Goal: Task Accomplishment & Management: Use online tool/utility

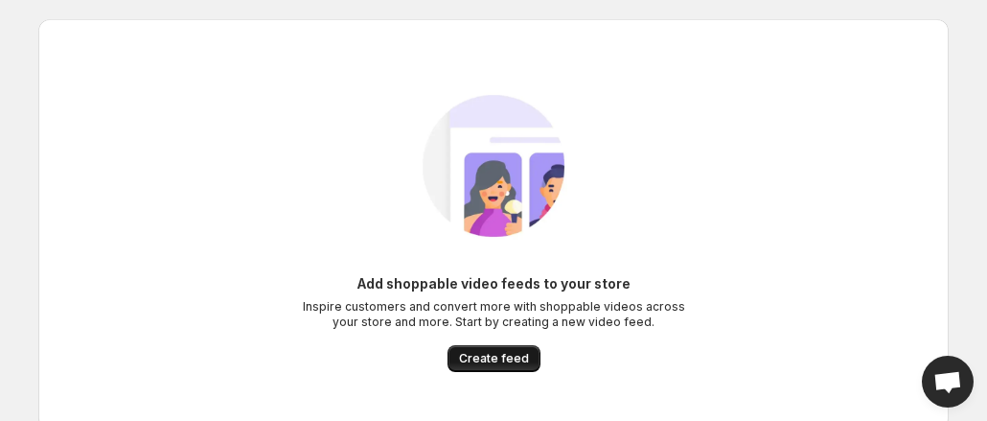
click at [496, 371] on button "Create feed" at bounding box center [493, 358] width 93 height 27
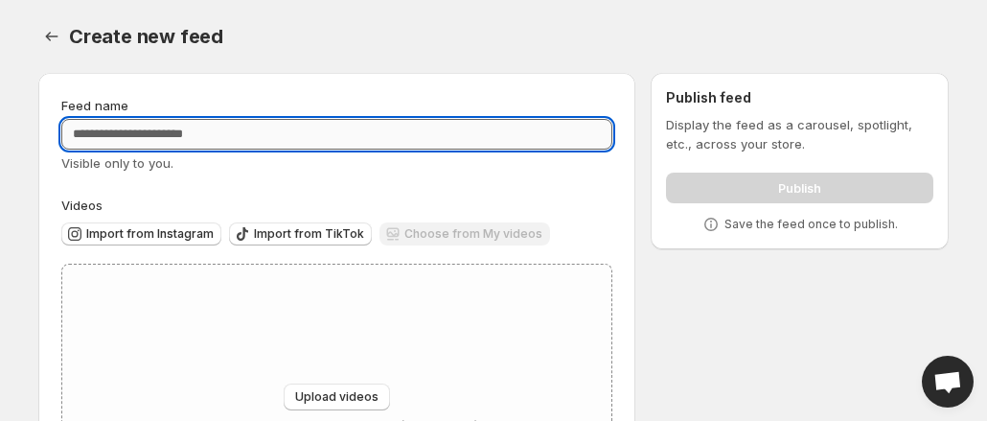
click at [299, 135] on input "Feed name" at bounding box center [336, 134] width 551 height 31
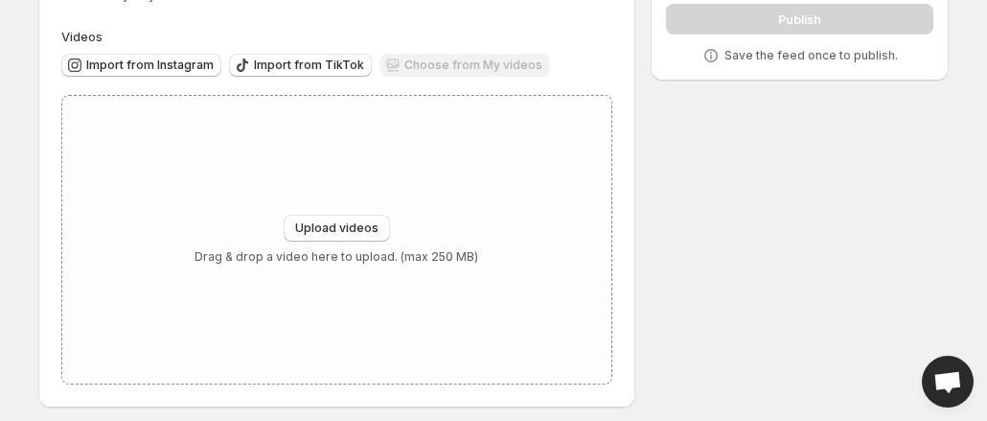
scroll to position [178, 0]
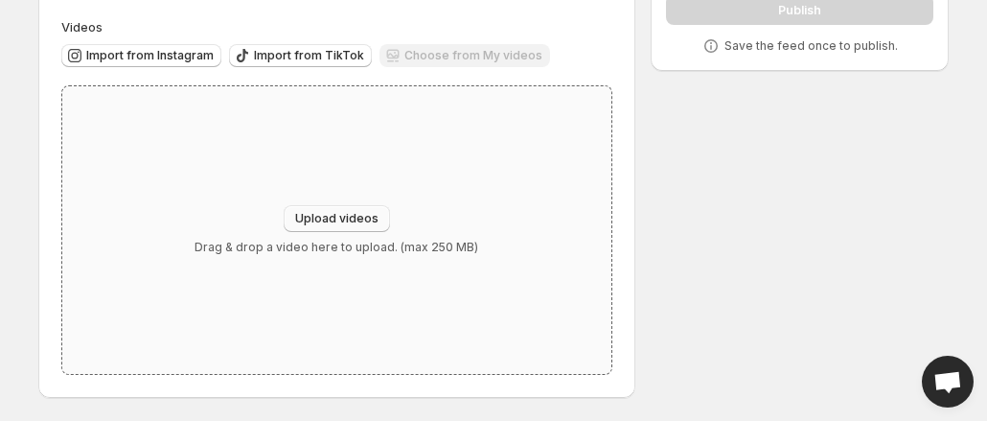
type input "**********"
click at [335, 217] on span "Upload videos" at bounding box center [336, 218] width 83 height 15
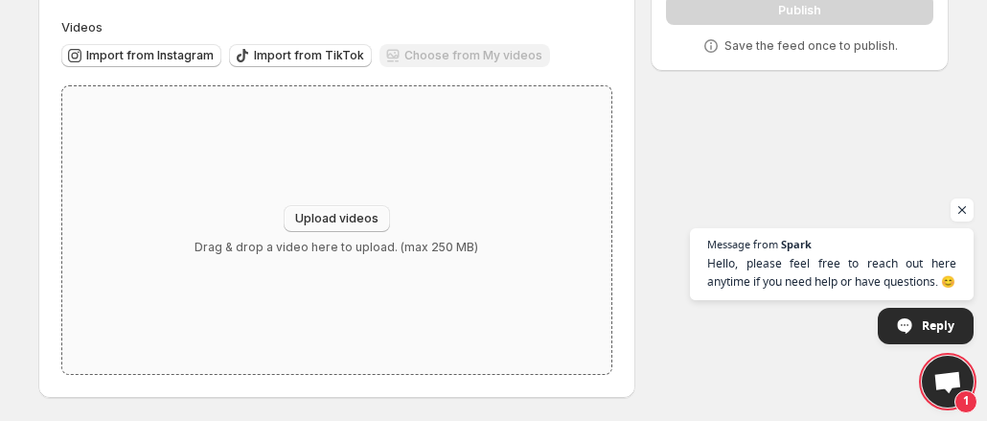
type input "**********"
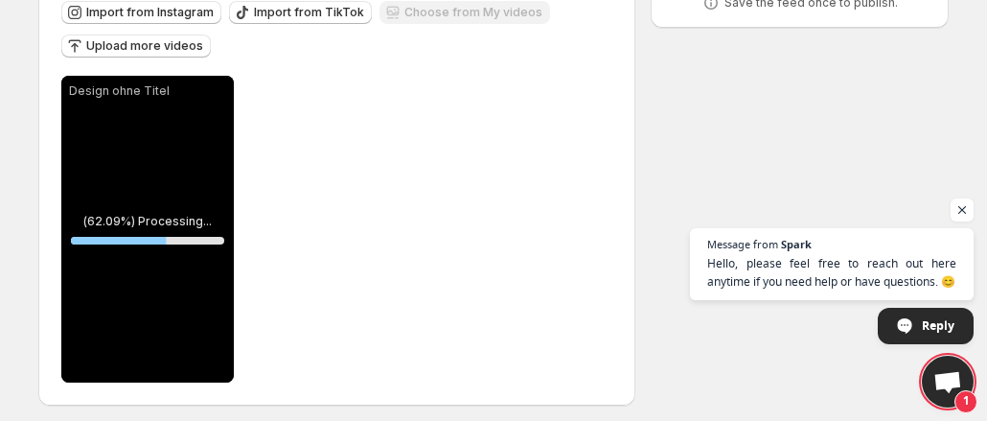
scroll to position [229, 0]
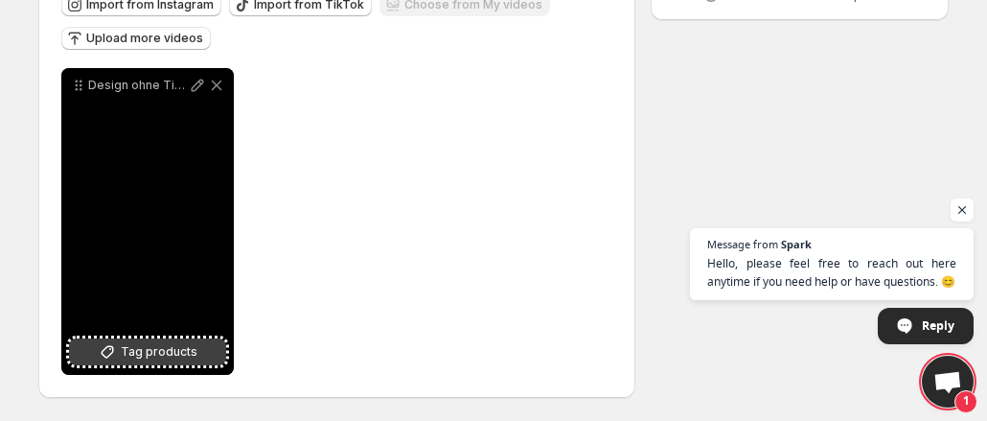
click at [146, 350] on span "Tag products" at bounding box center [159, 351] width 77 height 19
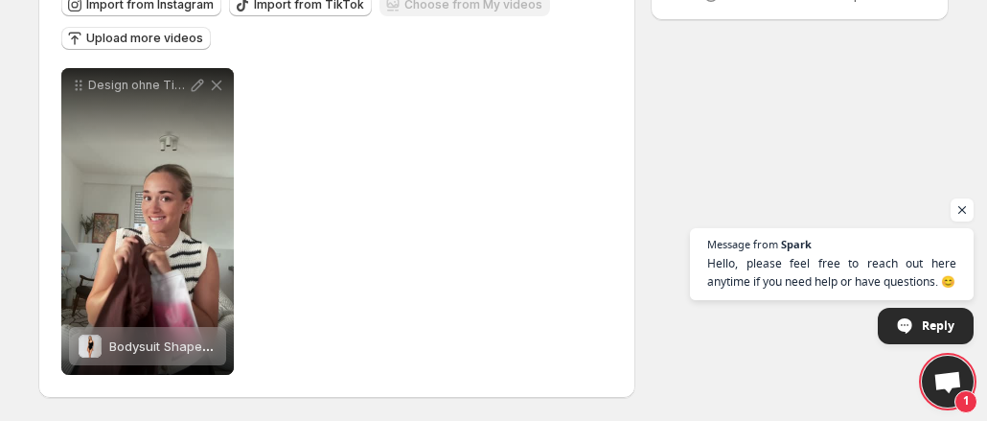
scroll to position [0, 0]
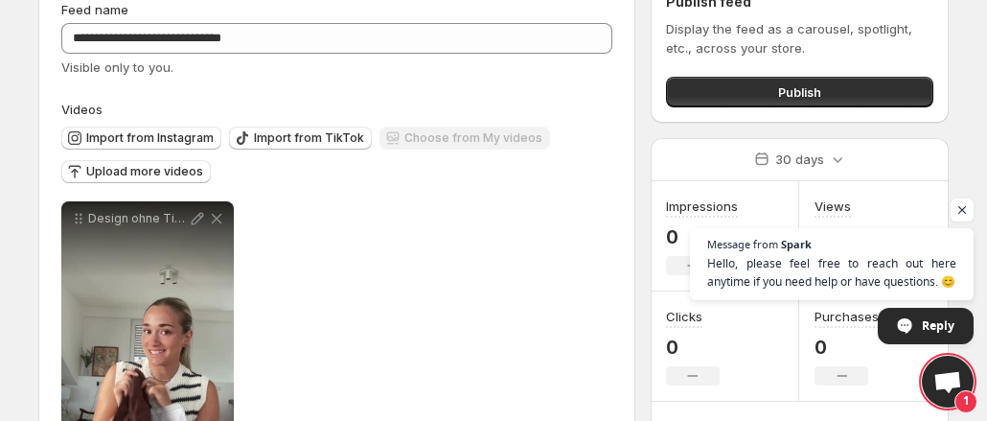
scroll to position [117, 0]
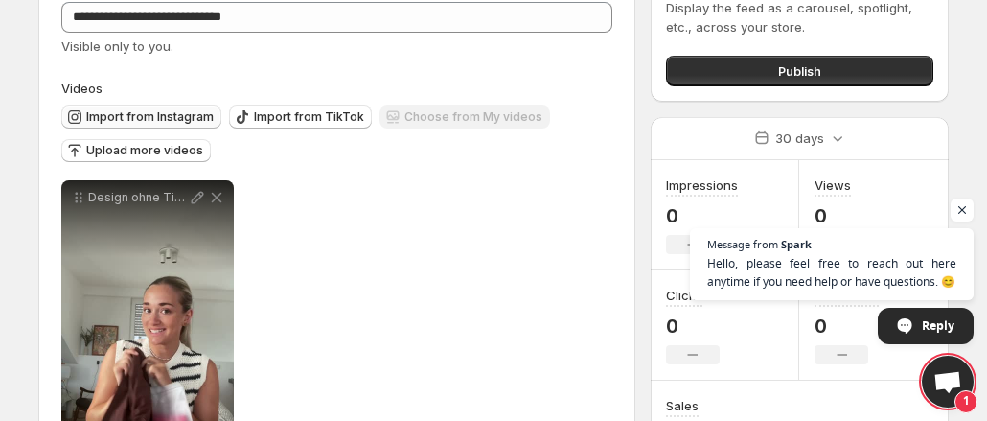
click at [138, 120] on span "Import from Instagram" at bounding box center [149, 116] width 127 height 15
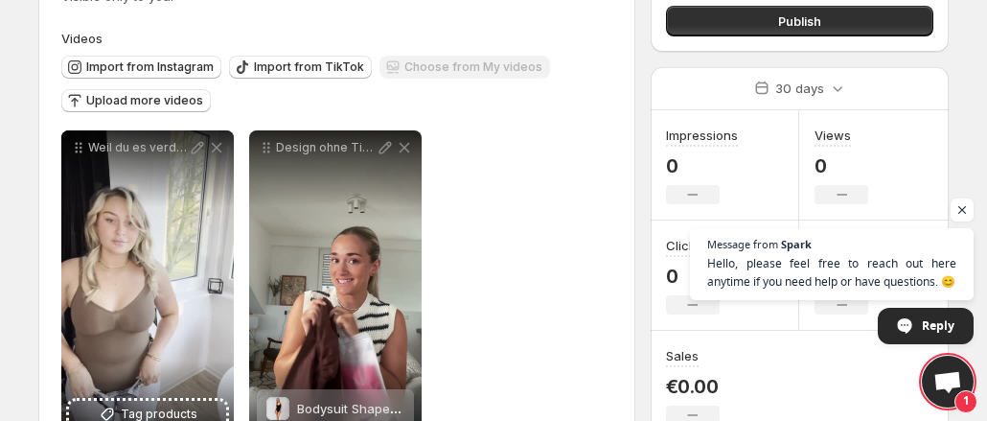
scroll to position [229, 0]
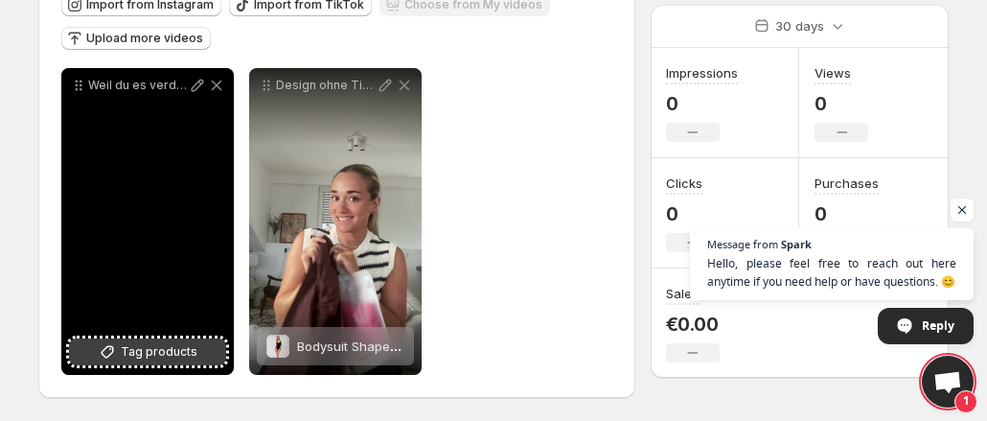
click at [125, 352] on span "Tag products" at bounding box center [159, 351] width 77 height 19
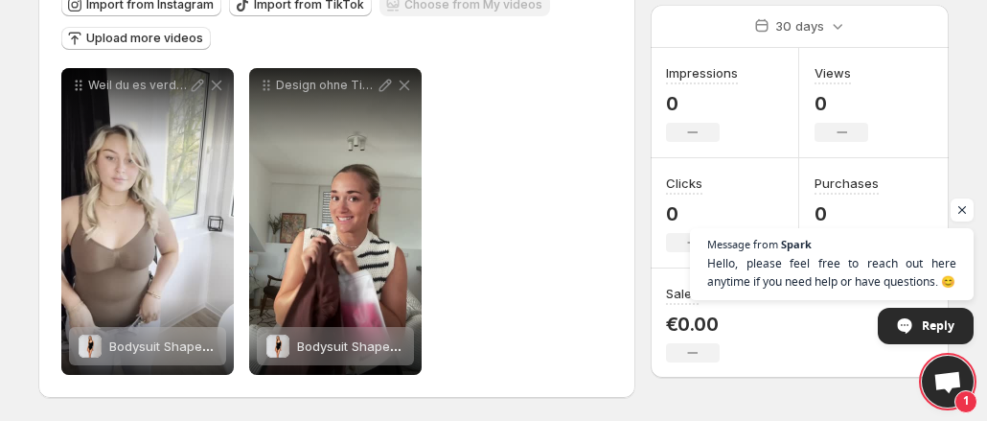
scroll to position [0, 0]
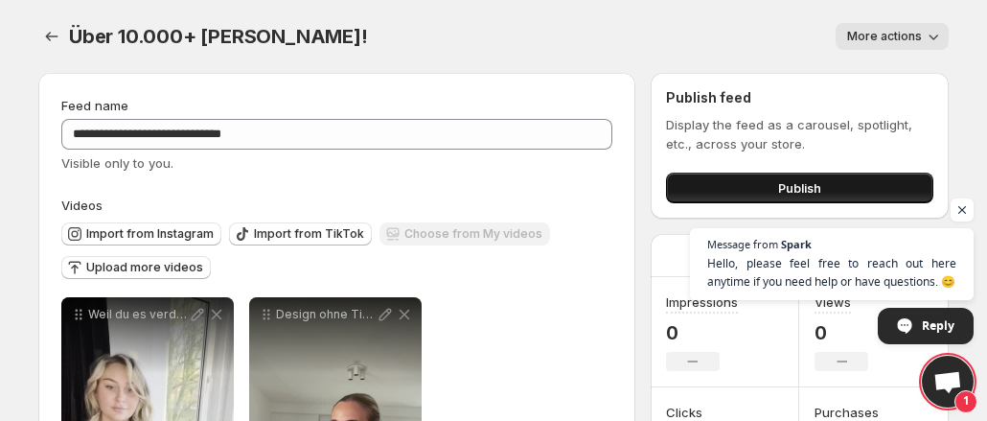
click at [753, 192] on button "Publish" at bounding box center [799, 187] width 267 height 31
click at [740, 180] on button "Publish" at bounding box center [799, 187] width 267 height 31
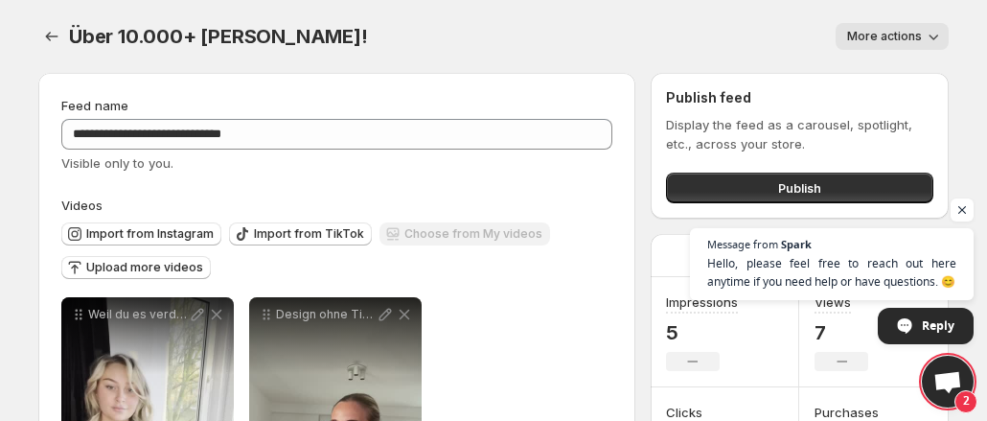
click at [750, 169] on div "Publish" at bounding box center [799, 184] width 267 height 38
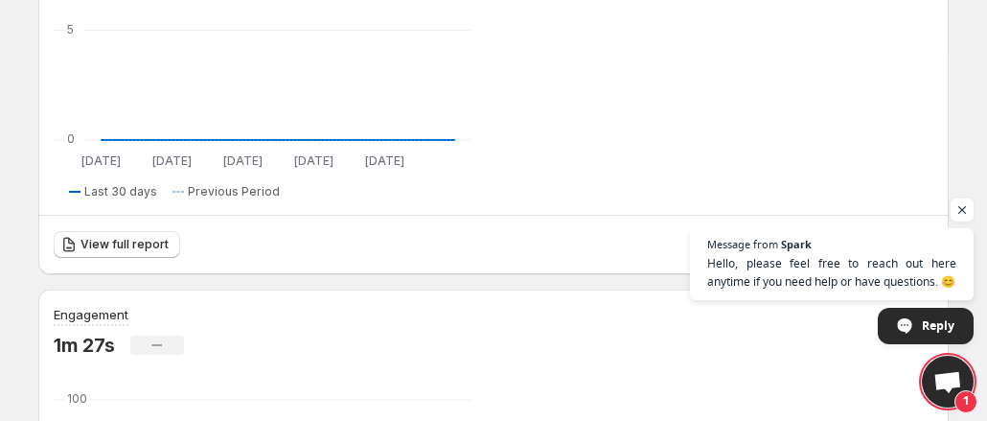
scroll to position [506, 0]
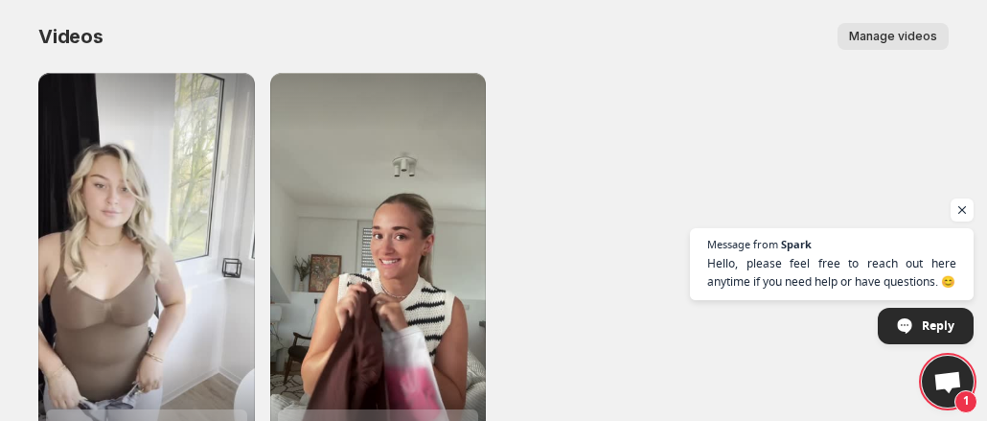
click at [903, 39] on span "Manage videos" at bounding box center [893, 36] width 88 height 15
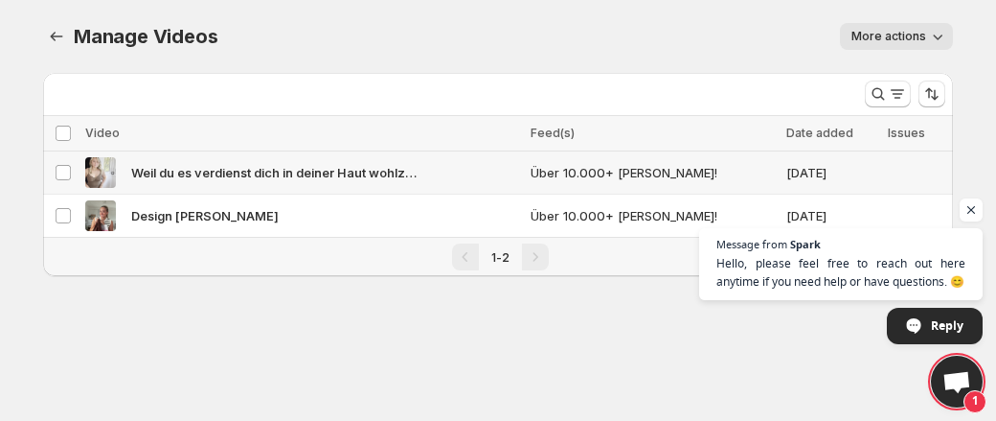
click at [638, 177] on span "Über 10.000+ [PERSON_NAME]!" at bounding box center [653, 172] width 244 height 19
click at [638, 203] on td "Über 10.000+ [PERSON_NAME]!" at bounding box center [653, 215] width 256 height 43
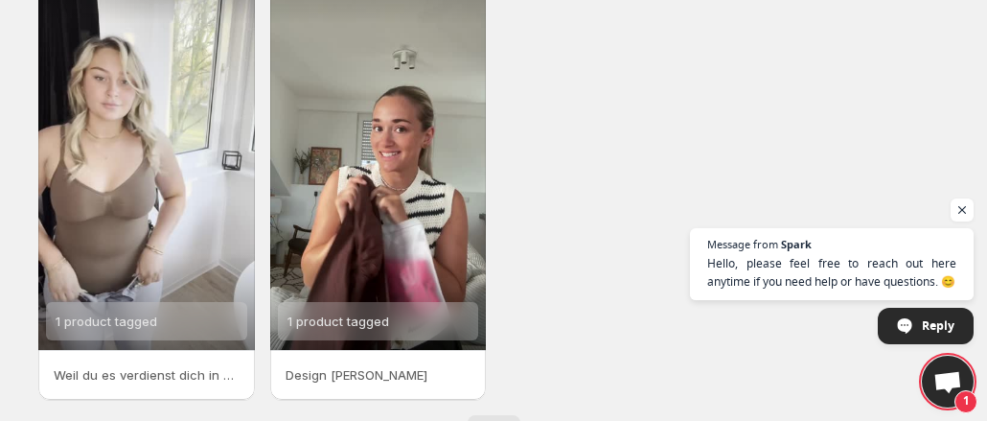
scroll to position [173, 0]
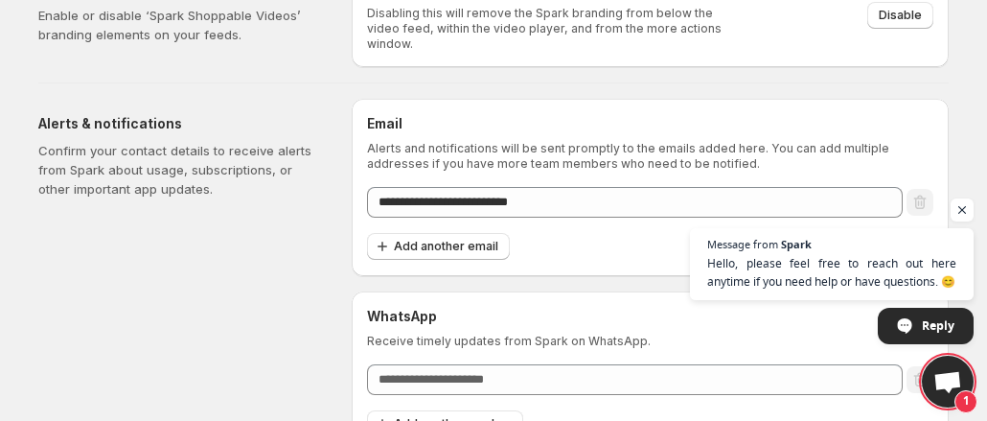
scroll to position [134, 0]
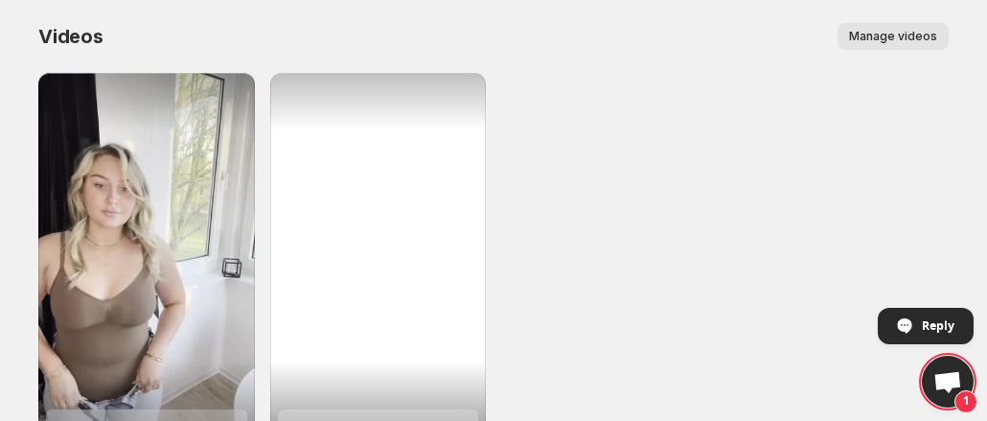
click at [437, 143] on div "1 product tagged" at bounding box center [378, 265] width 217 height 384
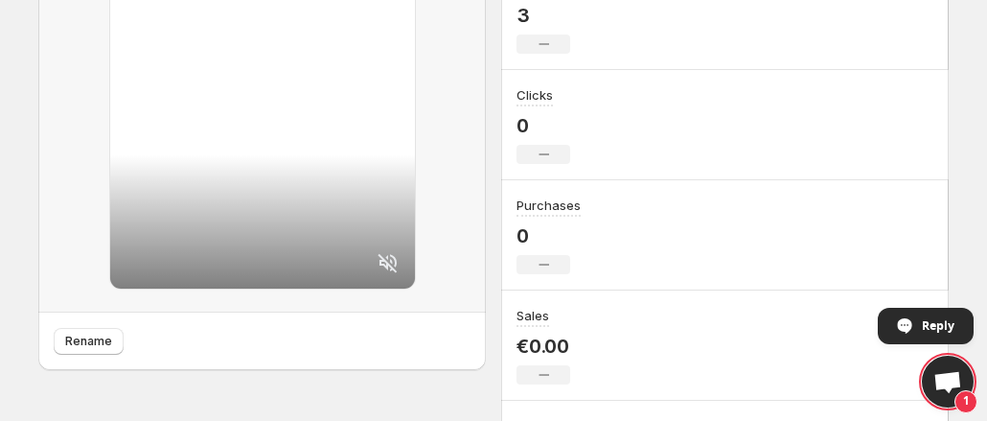
scroll to position [353, 0]
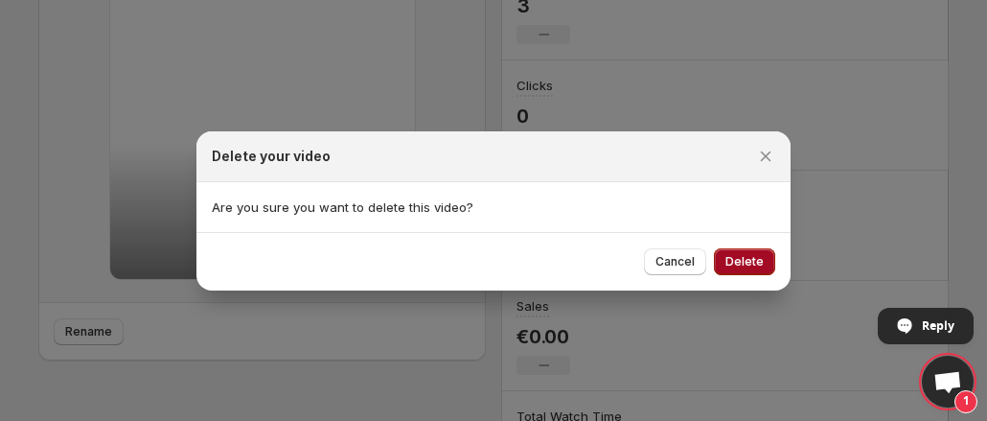
click at [756, 273] on button "Delete" at bounding box center [744, 261] width 61 height 27
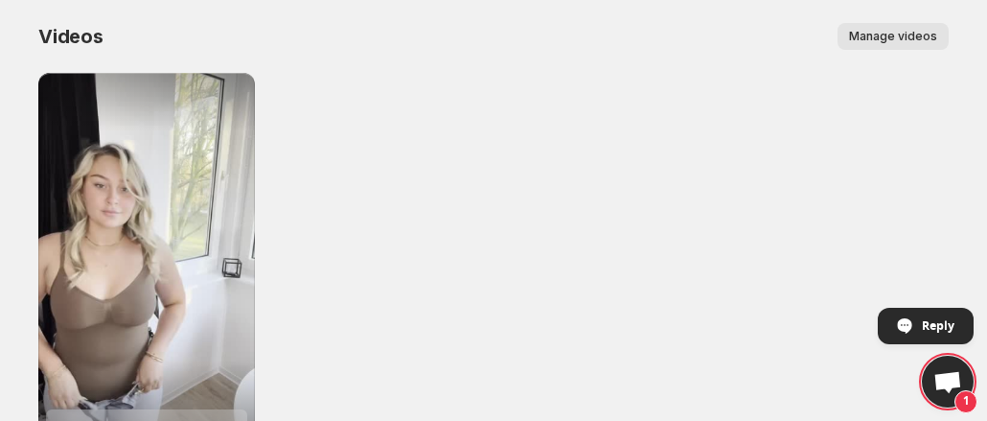
click at [868, 193] on div "1 product tagged Weil du es verdienst dich in deiner Haut wohlzufhlen Unsere Sh…" at bounding box center [493, 290] width 910 height 434
click at [853, 178] on div "1 product tagged Weil du es verdienst dich in deiner Haut wohlzufhlen Unsere Sh…" at bounding box center [493, 290] width 910 height 434
click at [721, 169] on div "1 product tagged Weil du es verdienst dich in deiner Haut wohlzufhlen Unsere Sh…" at bounding box center [493, 290] width 910 height 434
click at [920, 46] on button "Manage videos" at bounding box center [892, 36] width 111 height 27
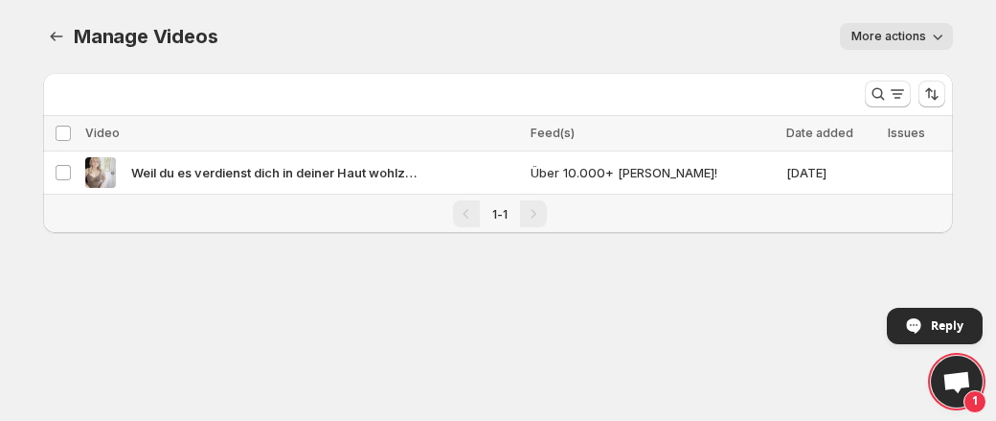
click at [881, 46] on button "More actions" at bounding box center [896, 36] width 113 height 27
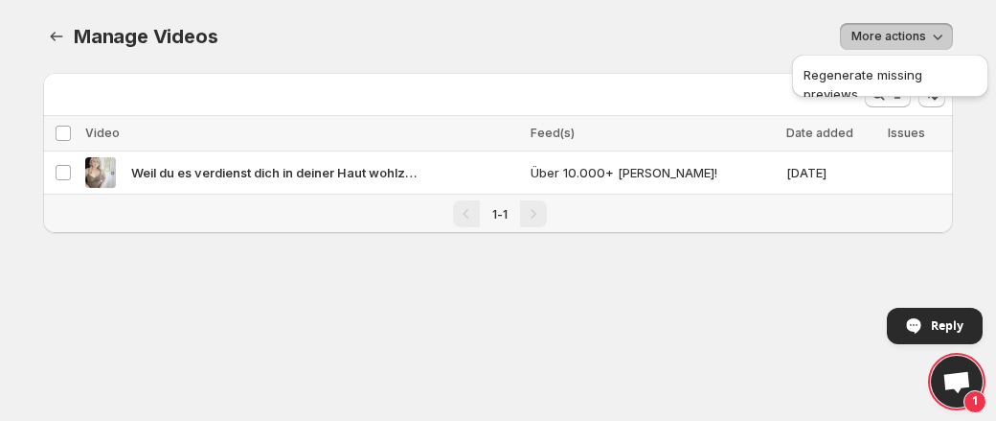
click at [581, 370] on body "Home Feeds Videos Subscription Settings Manage Videos. This page is ready Manag…" at bounding box center [498, 210] width 996 height 421
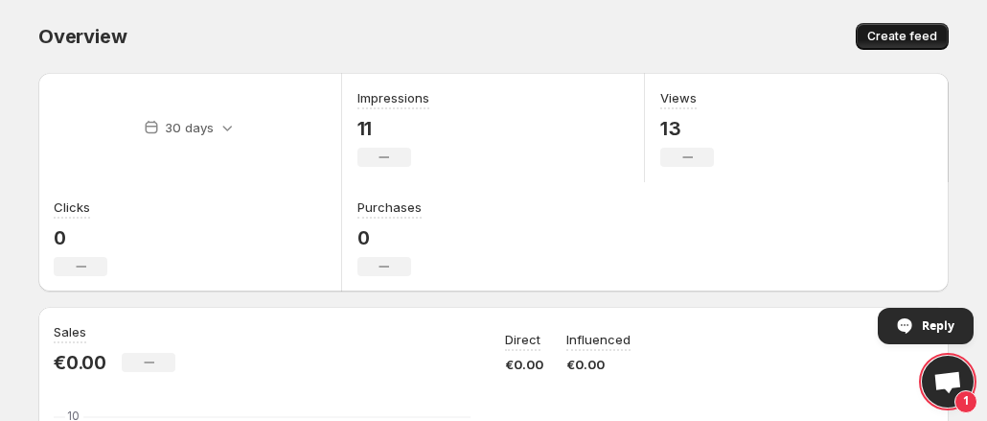
click at [922, 44] on span "Create feed" at bounding box center [902, 36] width 70 height 15
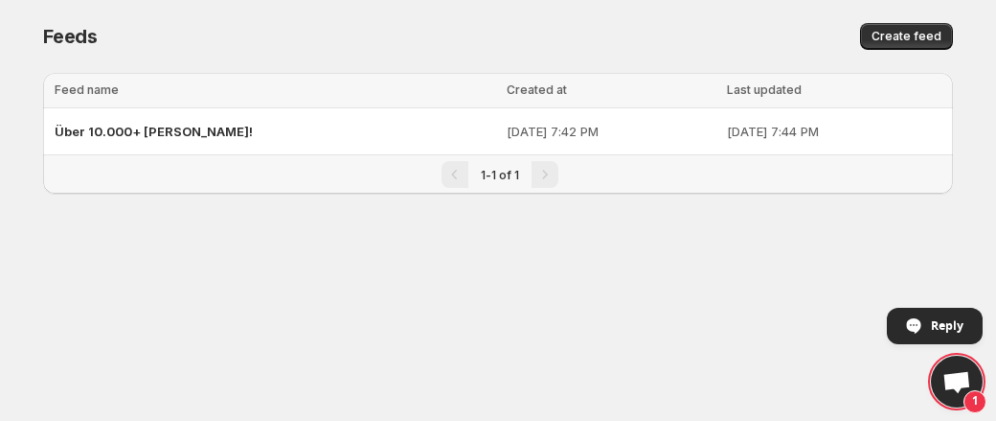
click at [680, 156] on div "1-1 of 1" at bounding box center [498, 174] width 910 height 38
click at [741, 140] on p "[DATE] 7:44 PM" at bounding box center [834, 131] width 215 height 19
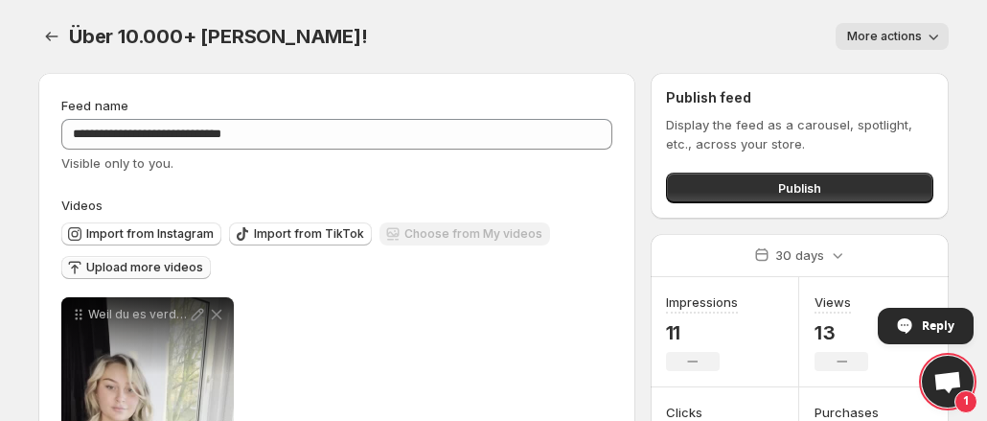
click at [180, 259] on button "Upload more videos" at bounding box center [135, 267] width 149 height 23
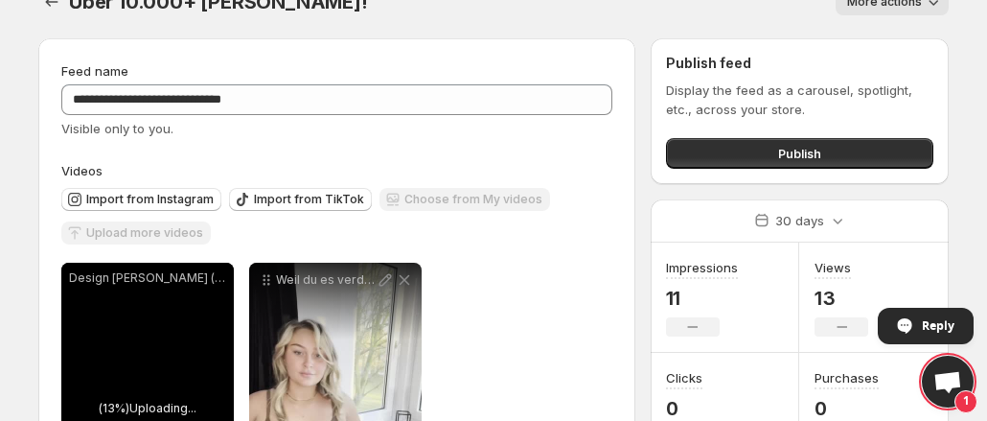
scroll to position [142, 0]
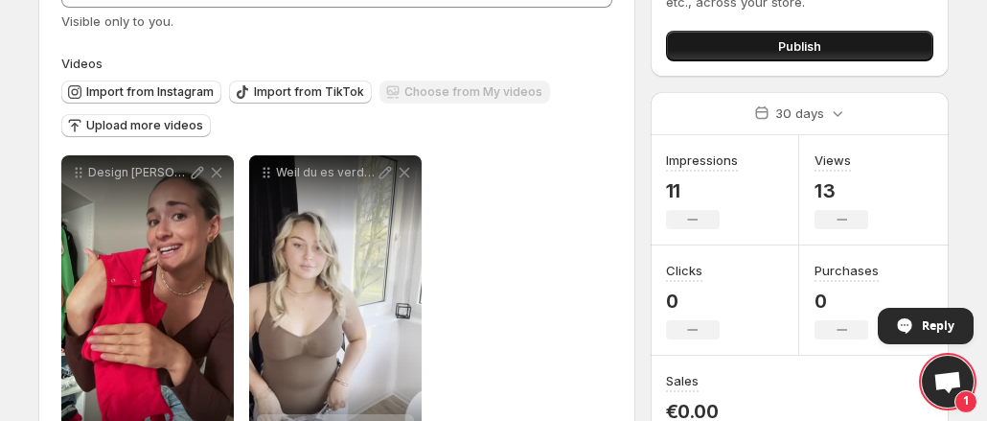
click at [682, 54] on button "Publish" at bounding box center [799, 46] width 267 height 31
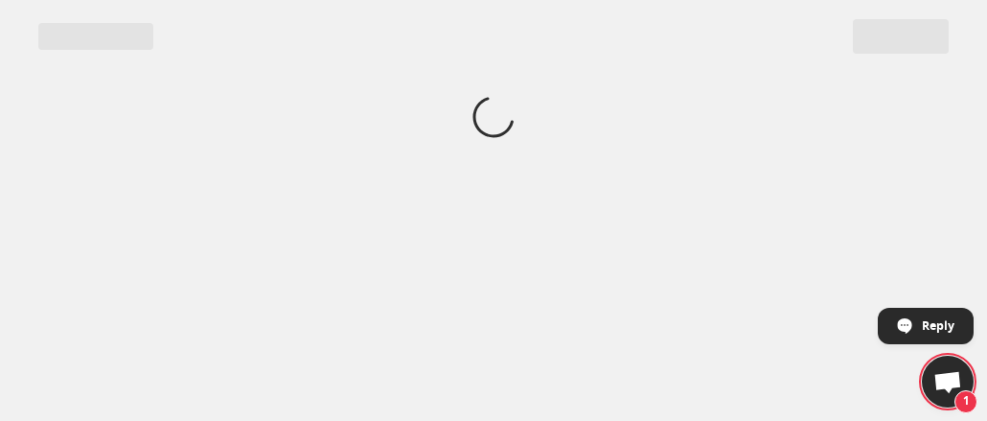
scroll to position [0, 0]
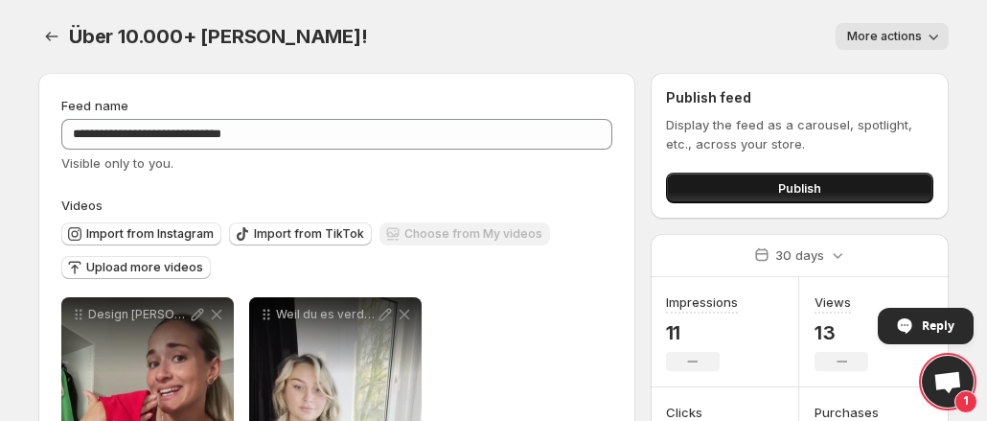
click at [735, 187] on button "Publish" at bounding box center [799, 187] width 267 height 31
drag, startPoint x: 735, startPoint y: 187, endPoint x: 751, endPoint y: 186, distance: 16.3
click at [751, 186] on button "Publish" at bounding box center [799, 187] width 267 height 31
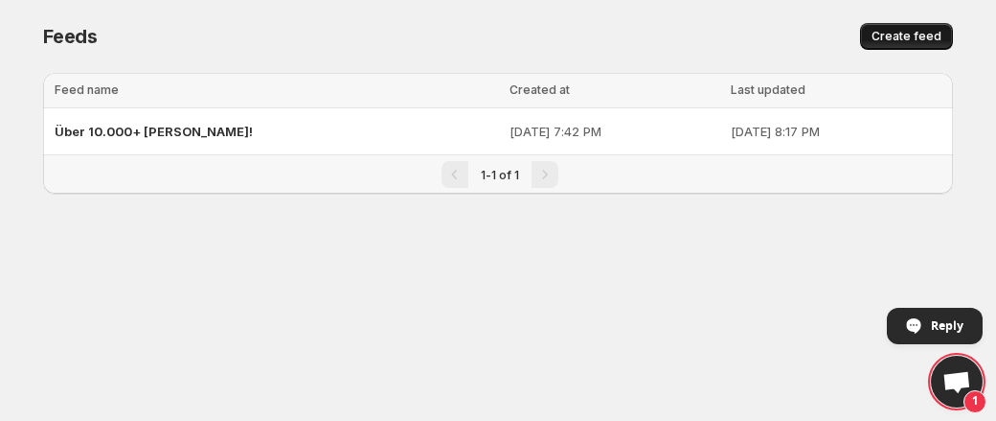
click at [928, 41] on span "Create feed" at bounding box center [907, 36] width 70 height 15
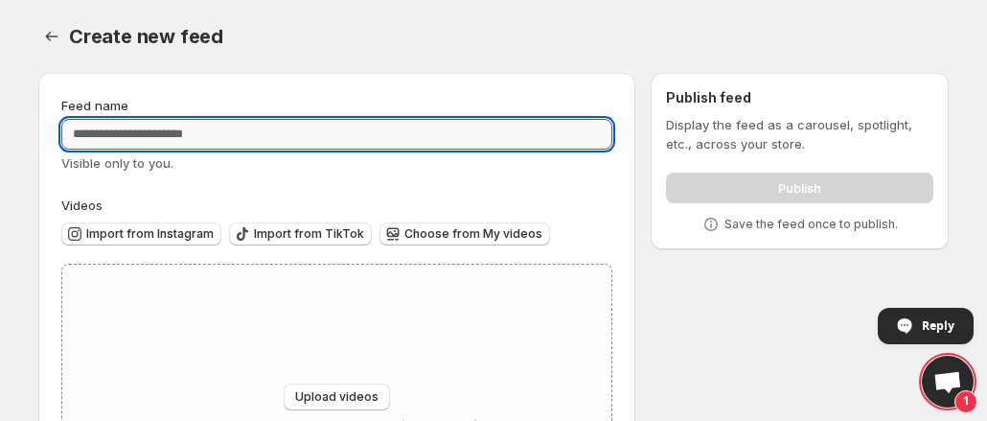
click at [210, 135] on input "Feed name" at bounding box center [336, 134] width 551 height 31
type input "**********"
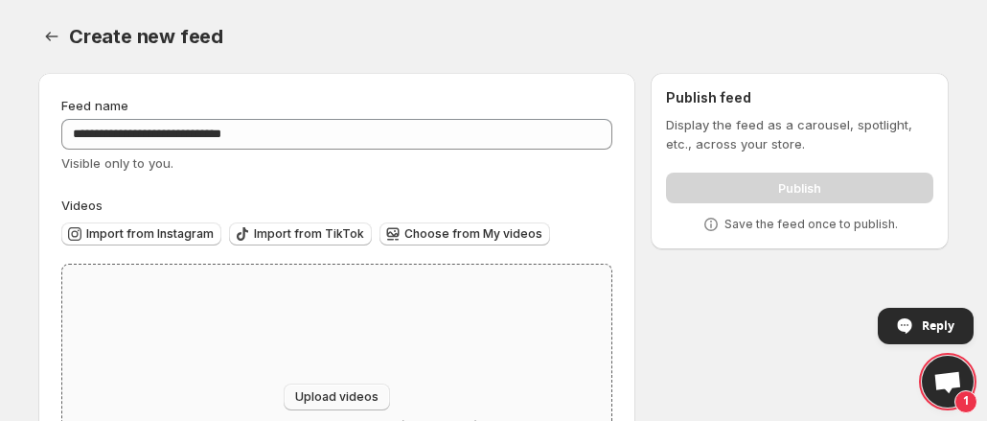
click at [328, 396] on span "Upload videos" at bounding box center [336, 396] width 83 height 15
type input "**********"
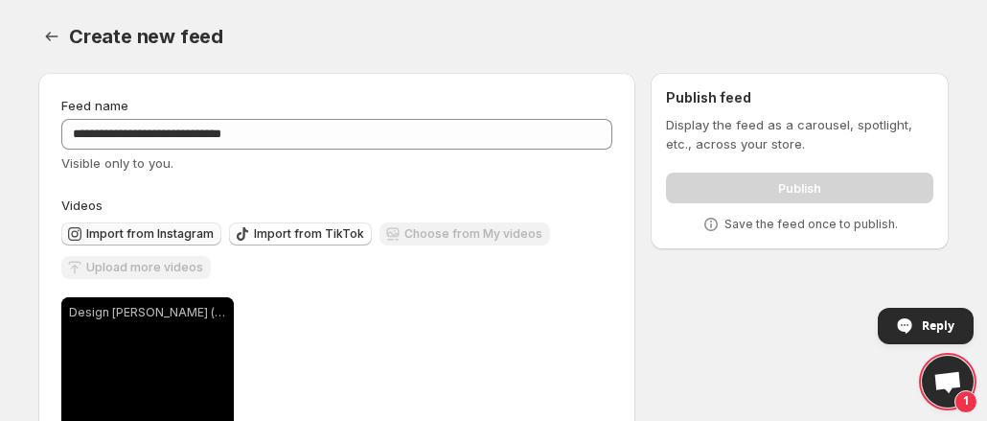
click at [151, 239] on span "Import from Instagram" at bounding box center [149, 233] width 127 height 15
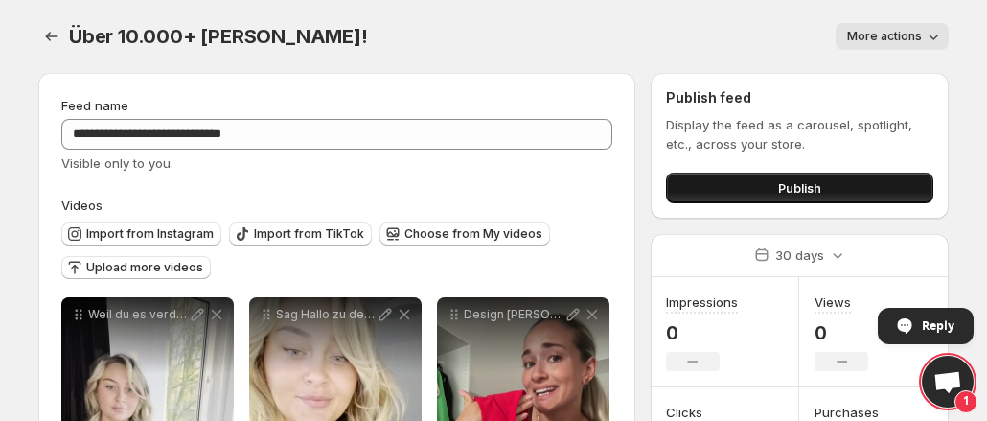
click at [885, 198] on button "Publish" at bounding box center [799, 187] width 267 height 31
click at [822, 192] on button "Publish" at bounding box center [799, 187] width 267 height 31
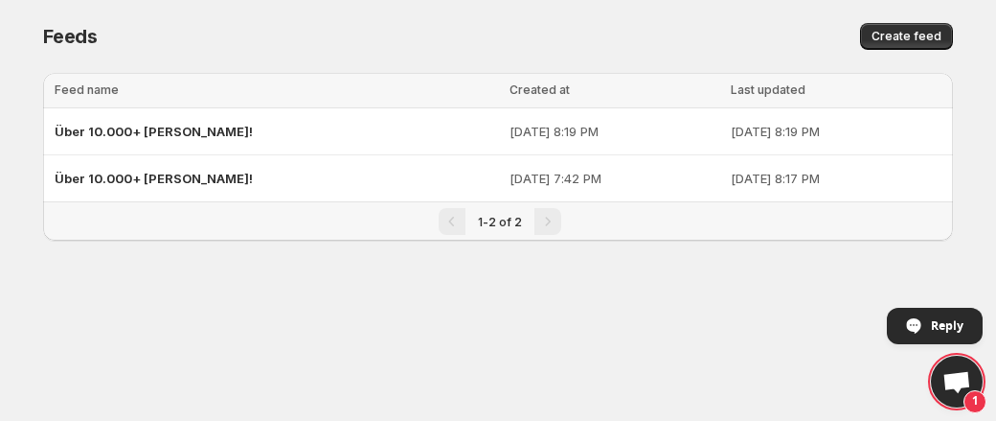
click at [612, 180] on p "[DATE] 7:42 PM" at bounding box center [615, 178] width 210 height 19
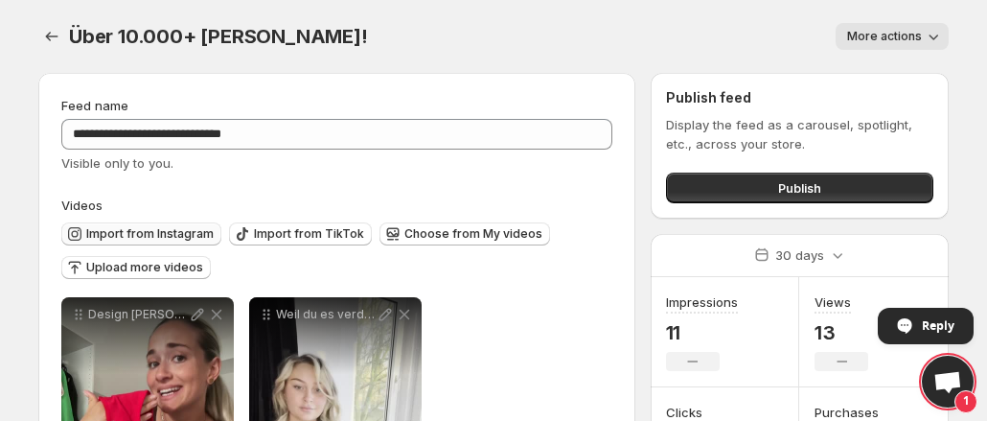
click at [158, 234] on span "Import from Instagram" at bounding box center [149, 233] width 127 height 15
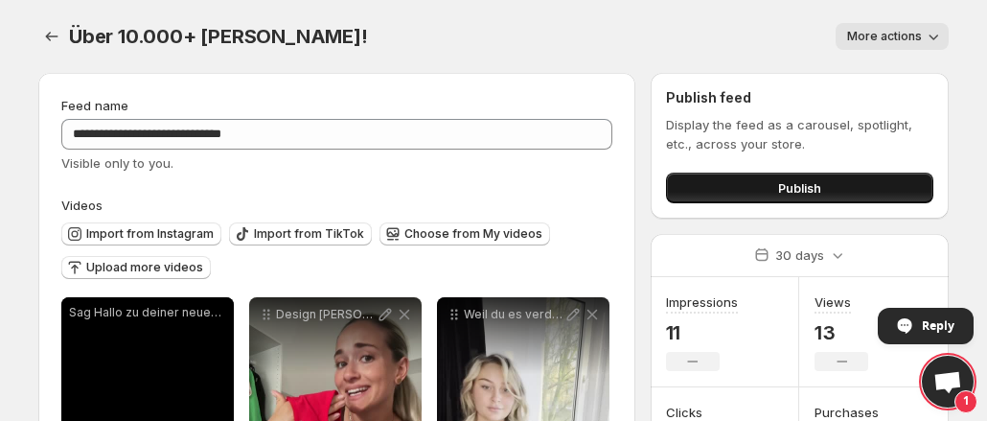
click at [740, 196] on button "Publish" at bounding box center [799, 187] width 267 height 31
click at [717, 191] on button "Publish" at bounding box center [799, 187] width 267 height 31
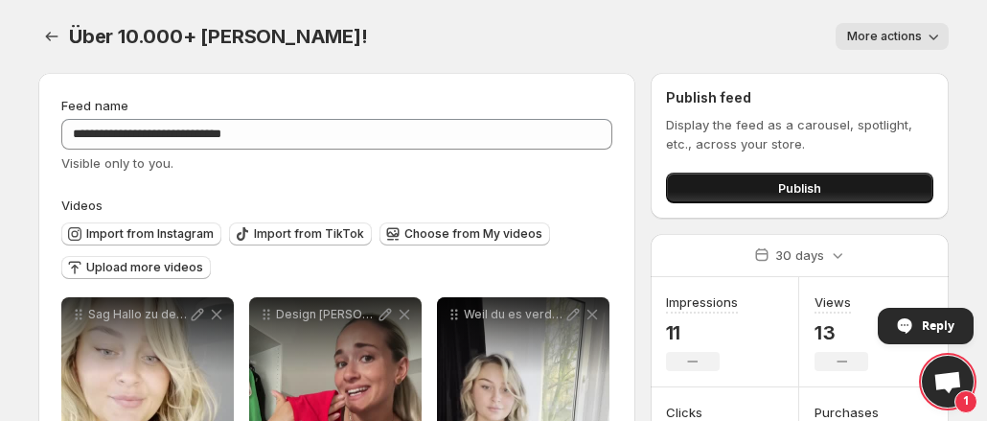
click at [744, 198] on button "Publish" at bounding box center [799, 187] width 267 height 31
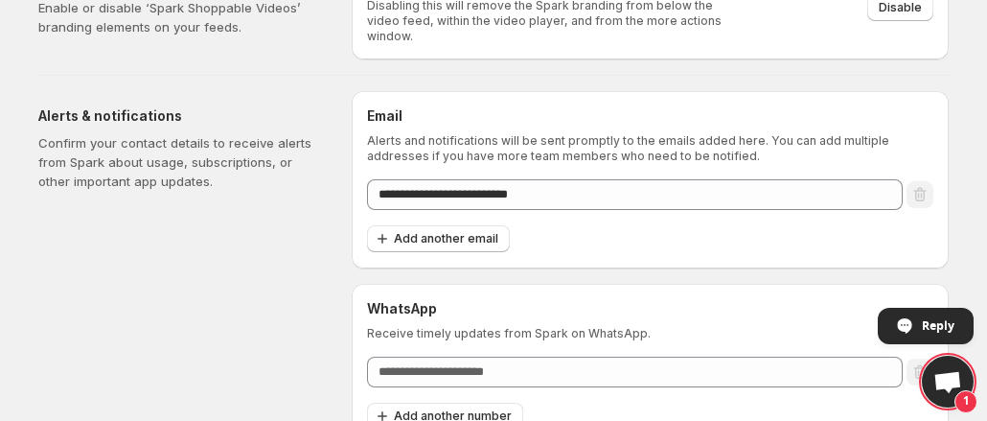
scroll to position [134, 0]
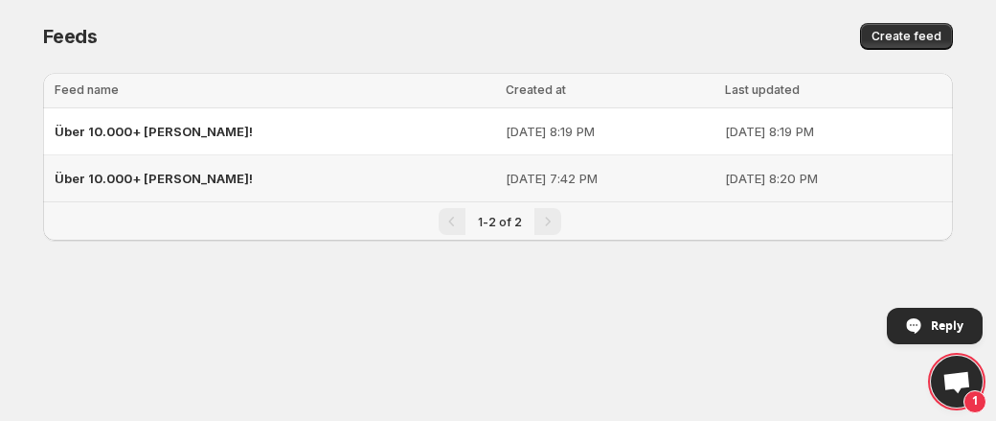
click at [239, 168] on div "Über 10.000+ [PERSON_NAME]!" at bounding box center [275, 178] width 440 height 34
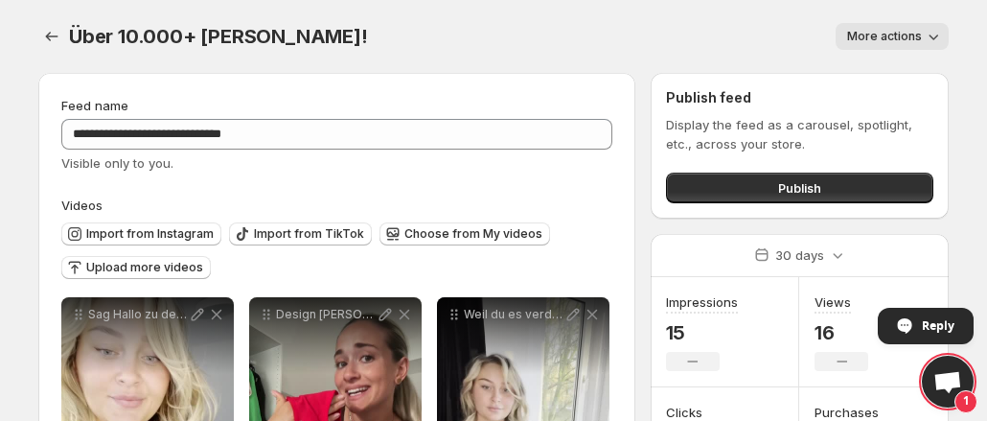
scroll to position [229, 0]
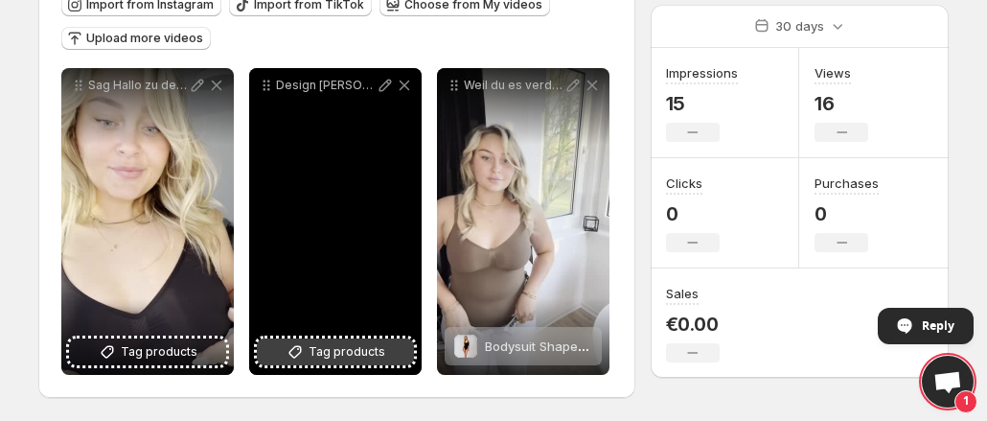
click at [338, 354] on span "Tag products" at bounding box center [347, 351] width 77 height 19
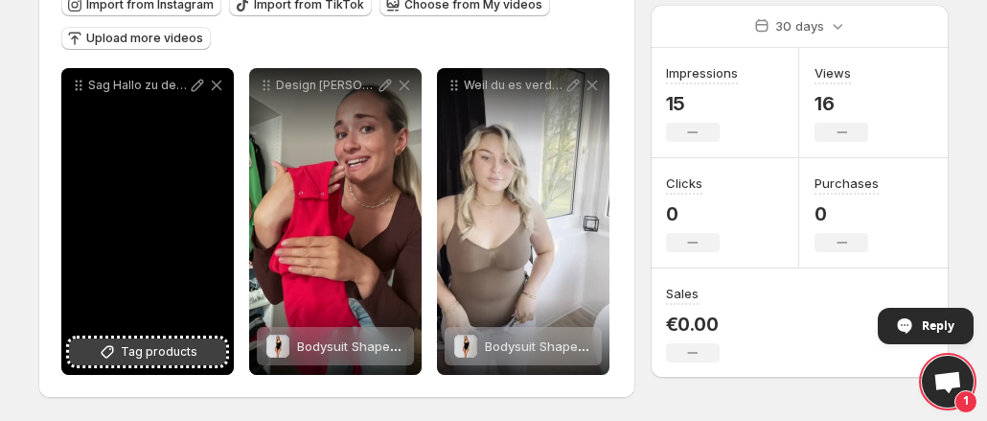
click at [180, 344] on span "Tag products" at bounding box center [159, 351] width 77 height 19
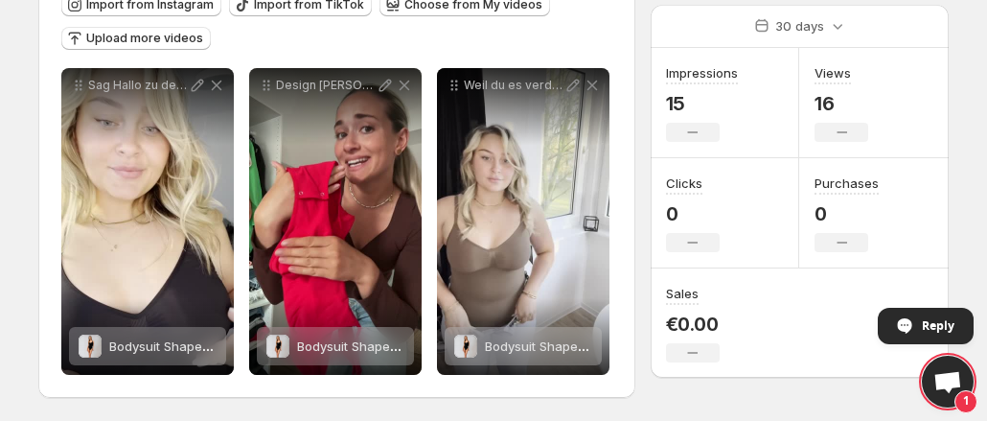
click at [961, 212] on div "**********" at bounding box center [493, 96] width 956 height 650
click at [943, 384] on span "Open chat" at bounding box center [947, 383] width 31 height 25
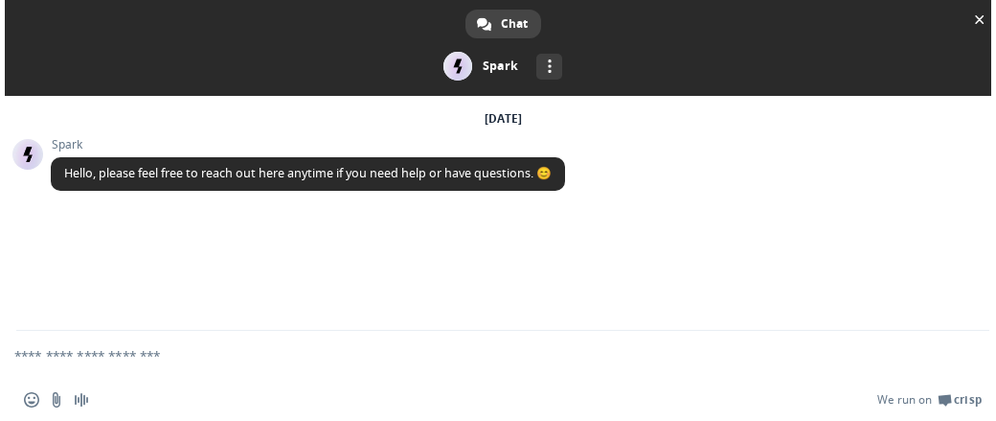
scroll to position [0, 0]
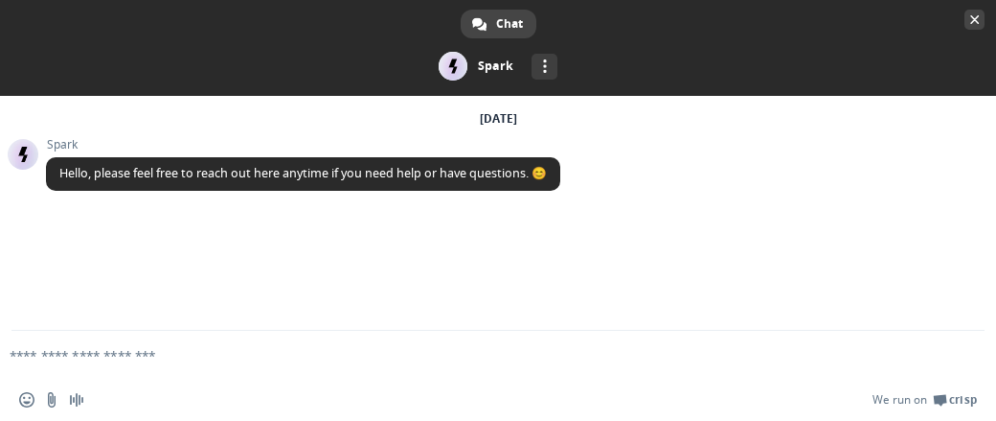
click at [973, 22] on span "Close chat" at bounding box center [976, 20] width 10 height 10
